Goal: Find specific page/section: Find specific page/section

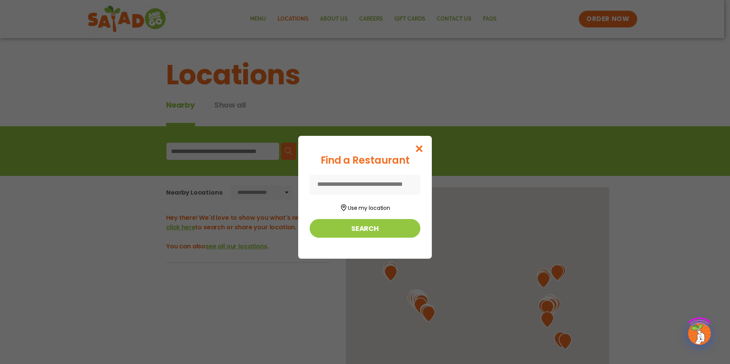
click at [202, 154] on div "Find a Restaurant Use my location Search" at bounding box center [365, 182] width 730 height 364
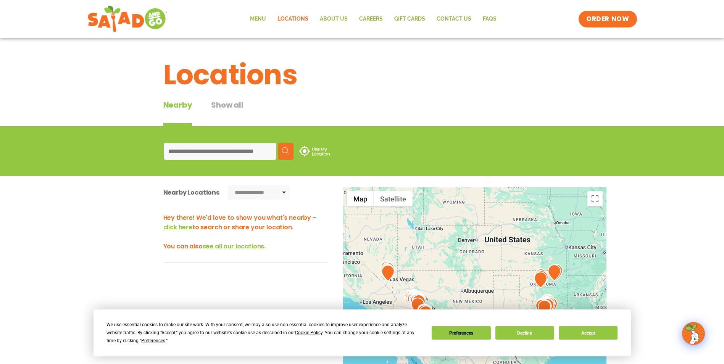
click at [202, 154] on input at bounding box center [220, 151] width 113 height 17
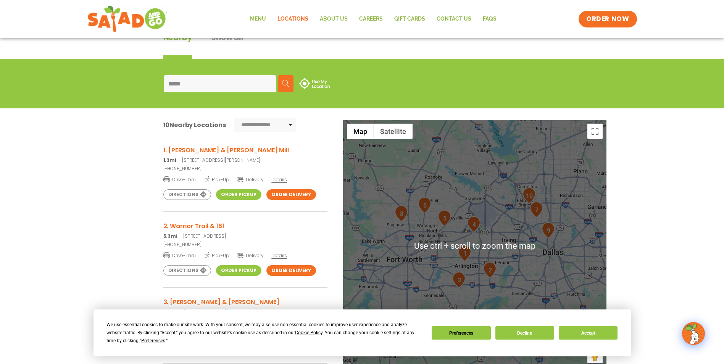
scroll to position [76, 0]
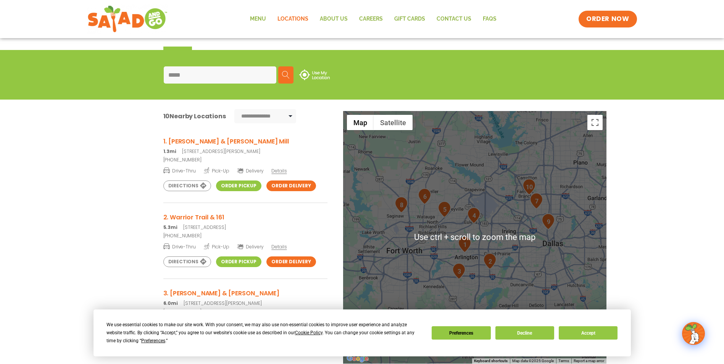
type input "*****"
click at [544, 255] on div at bounding box center [474, 237] width 263 height 253
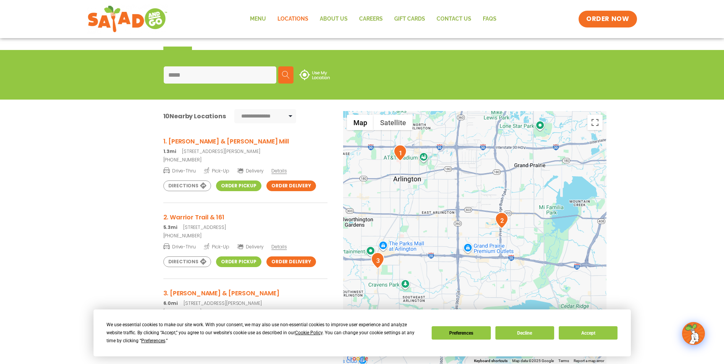
drag, startPoint x: 458, startPoint y: 292, endPoint x: 524, endPoint y: 174, distance: 135.8
click at [524, 174] on div at bounding box center [474, 237] width 263 height 253
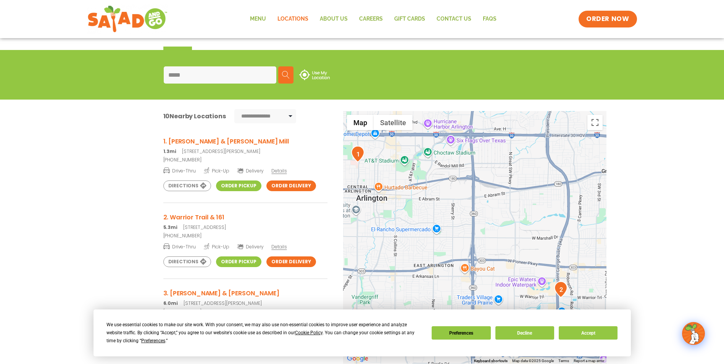
drag, startPoint x: 458, startPoint y: 192, endPoint x: 475, endPoint y: 245, distance: 55.3
click at [475, 245] on div at bounding box center [474, 237] width 263 height 253
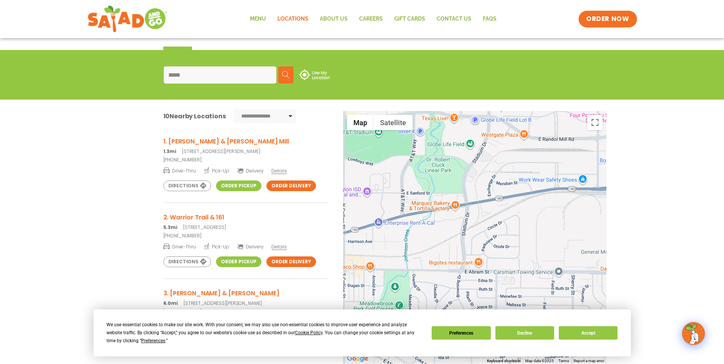
drag, startPoint x: 413, startPoint y: 163, endPoint x: 594, endPoint y: 239, distance: 196.8
click at [594, 239] on div at bounding box center [474, 237] width 263 height 253
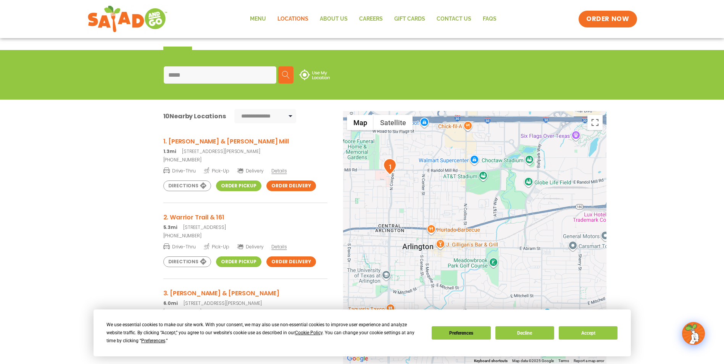
drag, startPoint x: 450, startPoint y: 209, endPoint x: 503, endPoint y: 213, distance: 53.6
click at [503, 213] on div at bounding box center [474, 237] width 263 height 253
click at [219, 187] on link "Order Pickup" at bounding box center [238, 186] width 45 height 11
click at [226, 186] on link "Order Pickup" at bounding box center [238, 186] width 45 height 11
click at [226, 187] on link "Order Pickup" at bounding box center [238, 186] width 45 height 11
